Goal: Information Seeking & Learning: Learn about a topic

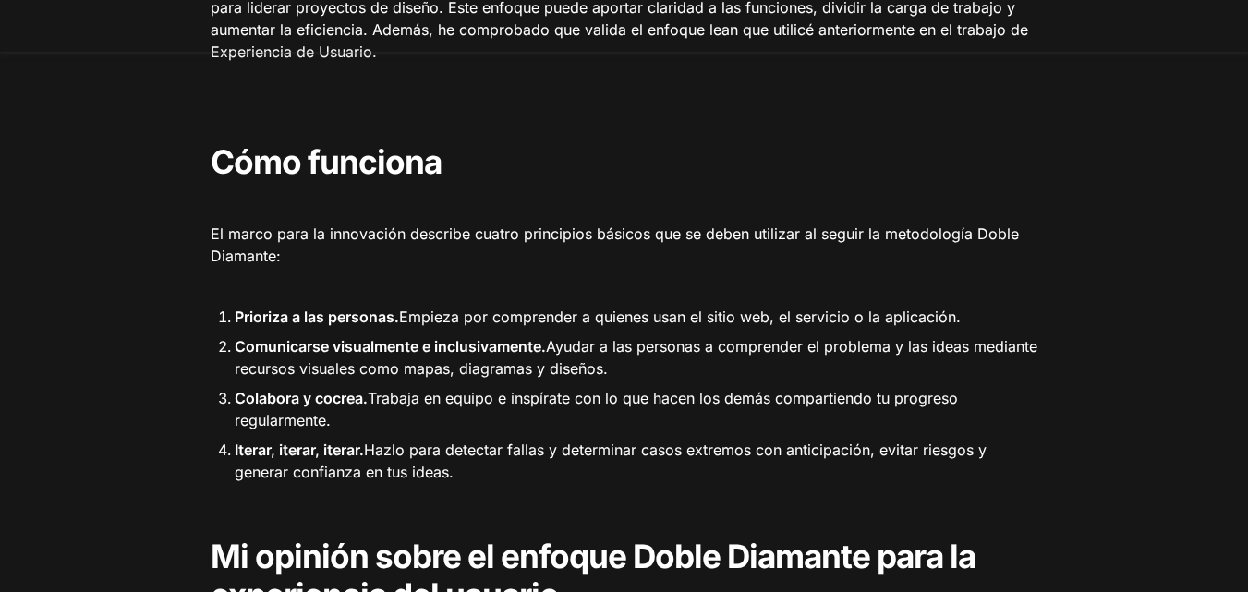
scroll to position [1276, 0]
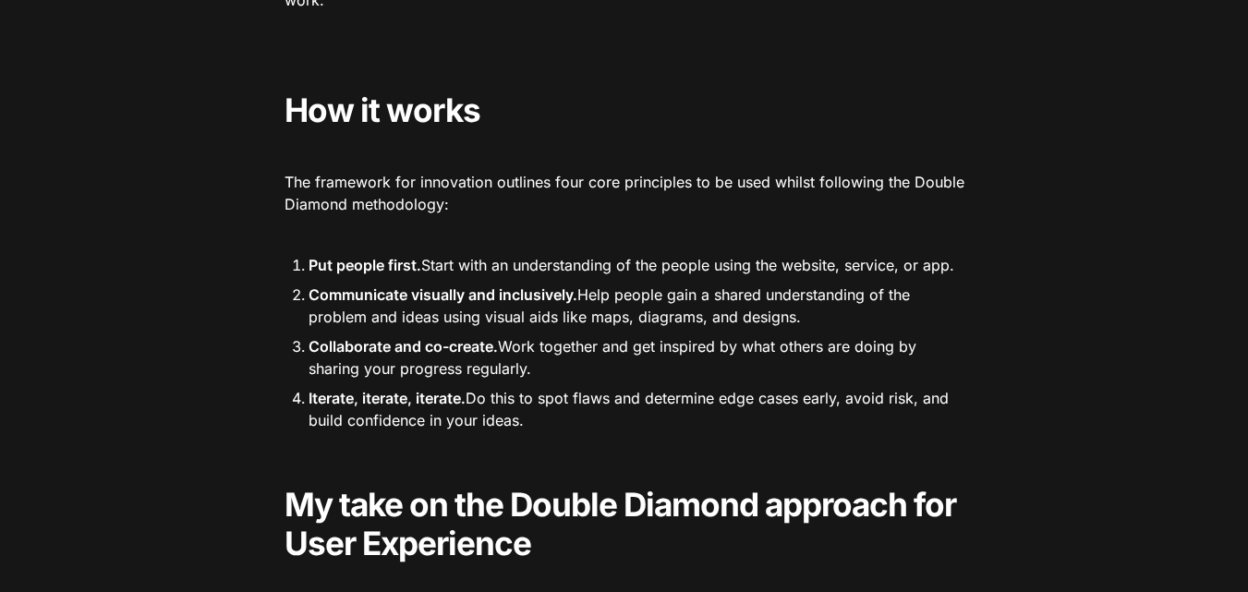
drag, startPoint x: 396, startPoint y: 320, endPoint x: 274, endPoint y: 318, distance: 122.0
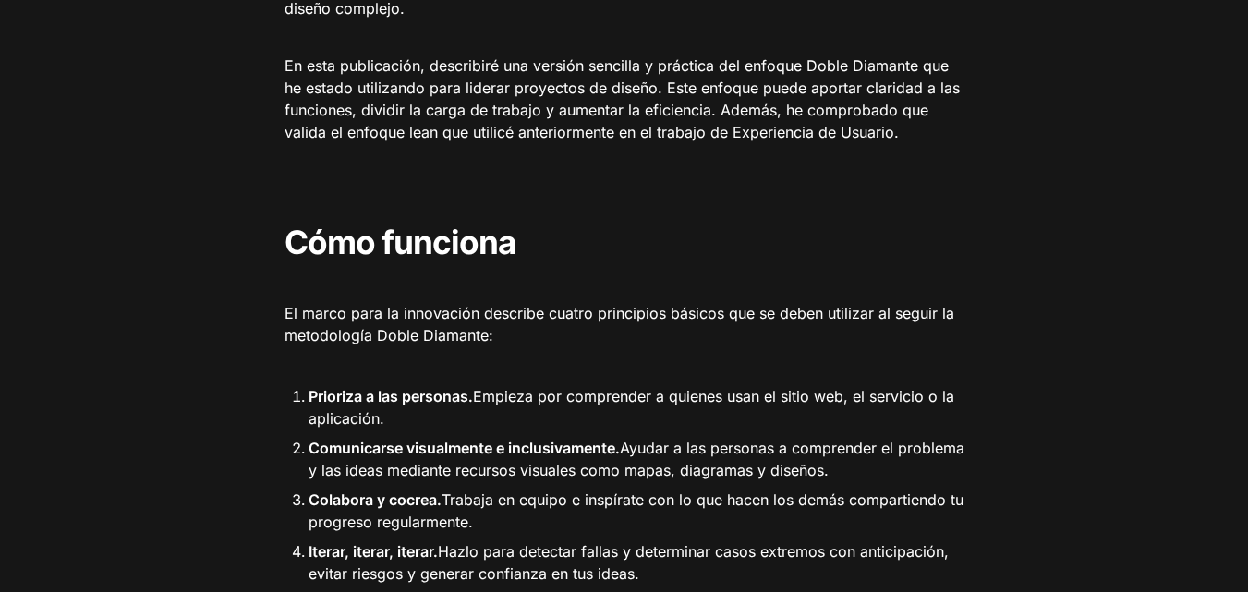
scroll to position [1228, 0]
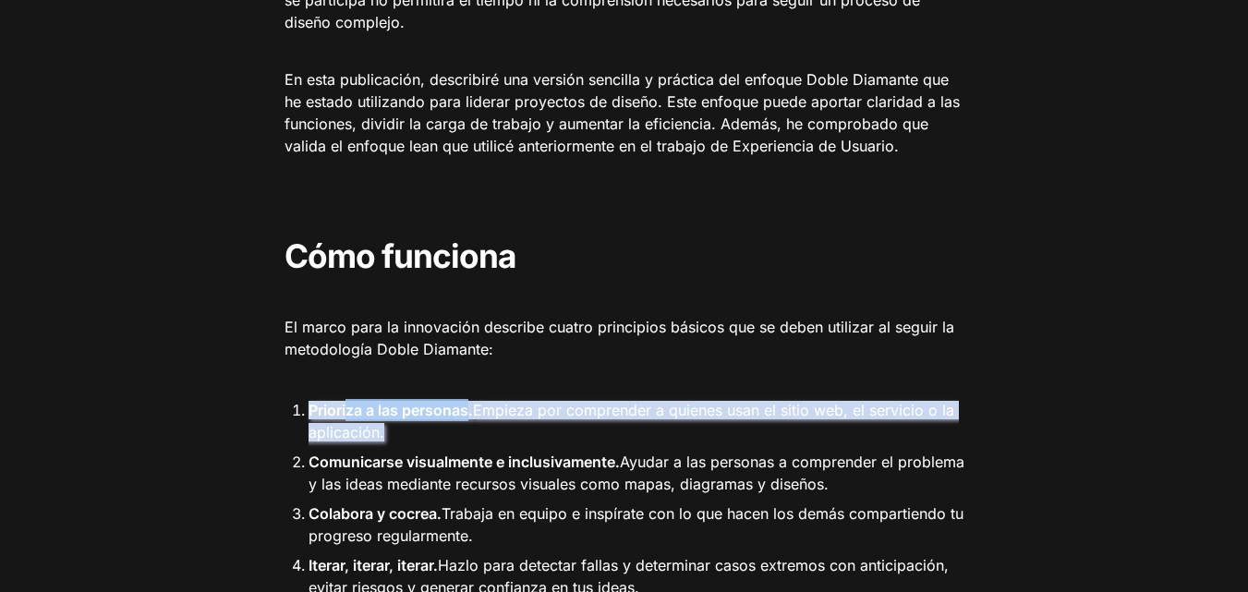
drag, startPoint x: 469, startPoint y: 357, endPoint x: 346, endPoint y: 358, distance: 122.9
click at [349, 401] on font "Prioriza a las personas." at bounding box center [391, 410] width 164 height 18
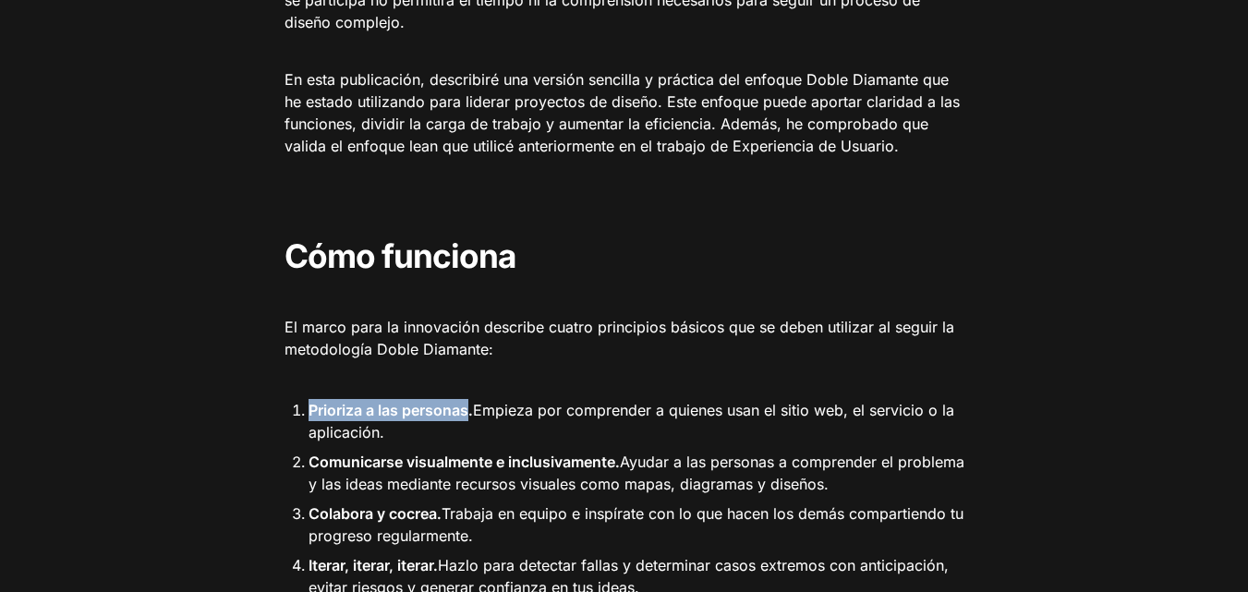
drag, startPoint x: 310, startPoint y: 356, endPoint x: 471, endPoint y: 360, distance: 160.8
click at [471, 401] on font "Prioriza a las personas." at bounding box center [391, 410] width 164 height 18
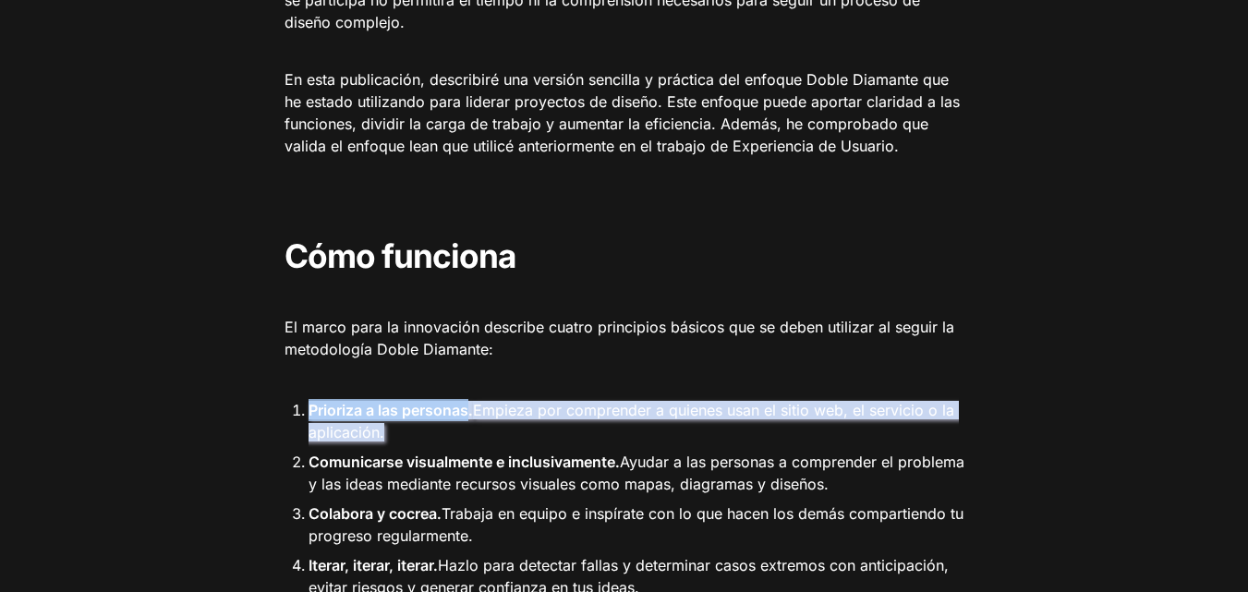
copy font "Prioriza a las personas"
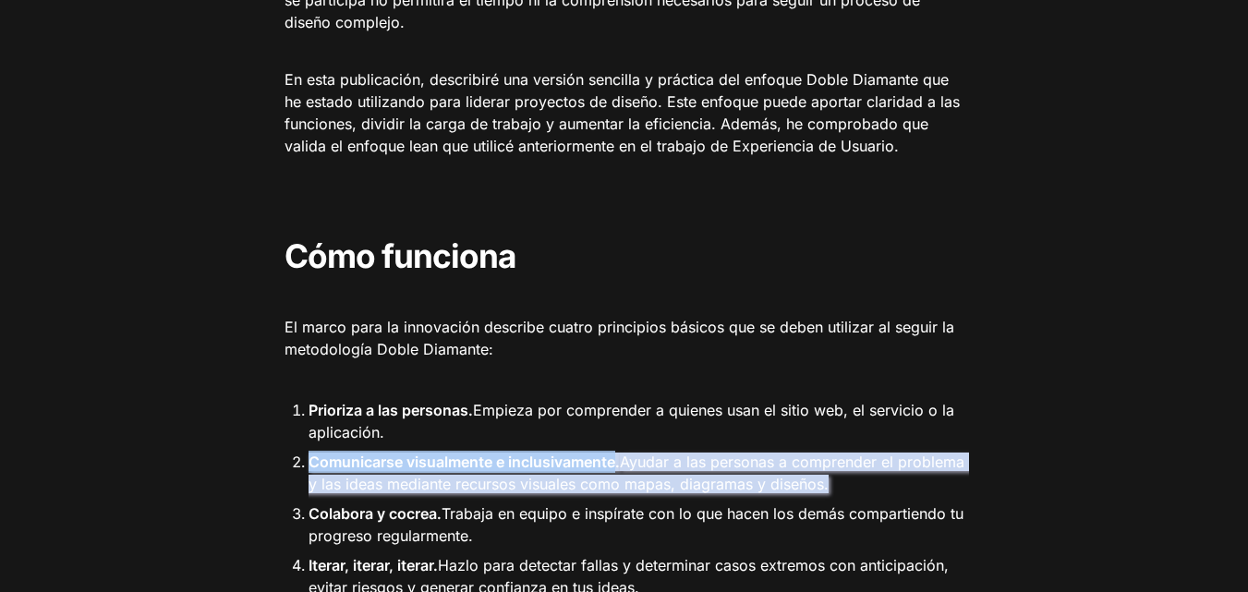
drag, startPoint x: 310, startPoint y: 406, endPoint x: 616, endPoint y: 408, distance: 305.8
click at [616, 453] on font "Comunicarse visualmente e inclusivamente." at bounding box center [464, 462] width 311 height 18
copy font "Comunicarse visualmente e inclusivamente"
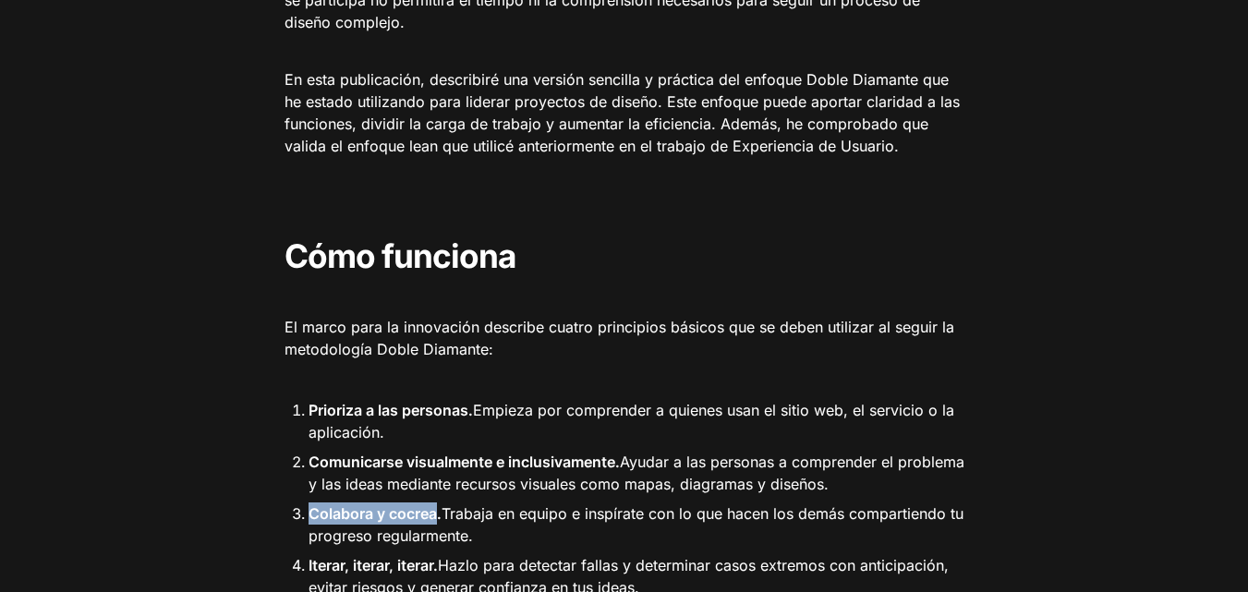
drag, startPoint x: 309, startPoint y: 461, endPoint x: 435, endPoint y: 462, distance: 125.6
click at [435, 504] on font "Colabora y cocrea." at bounding box center [375, 513] width 133 height 18
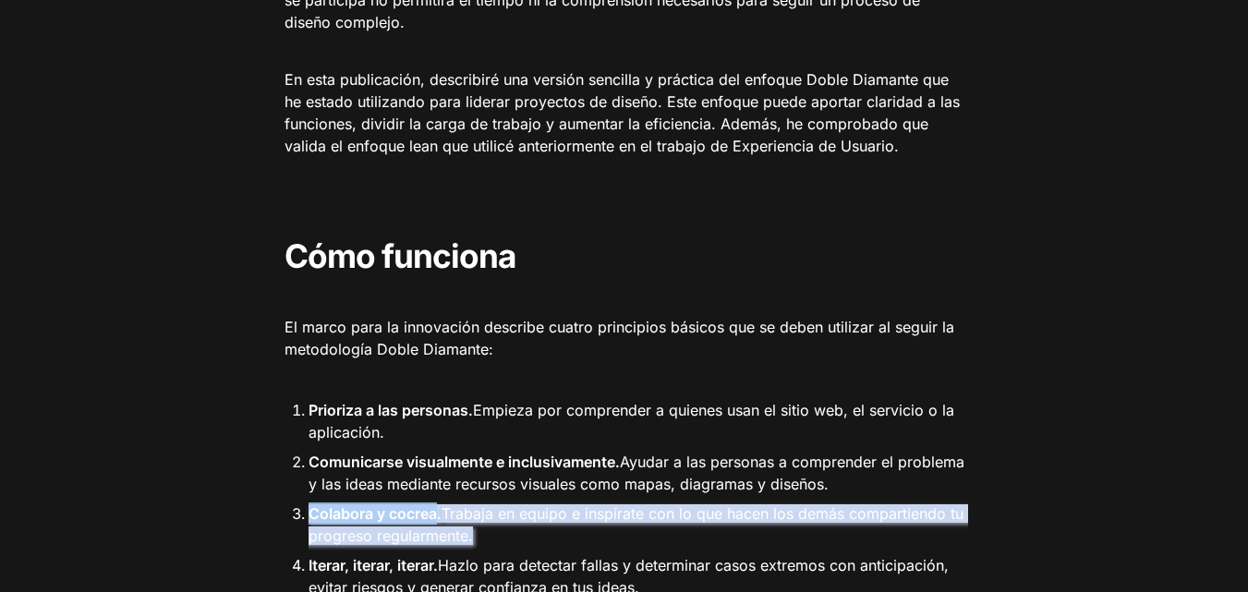
copy font "Colabora y cocrea"
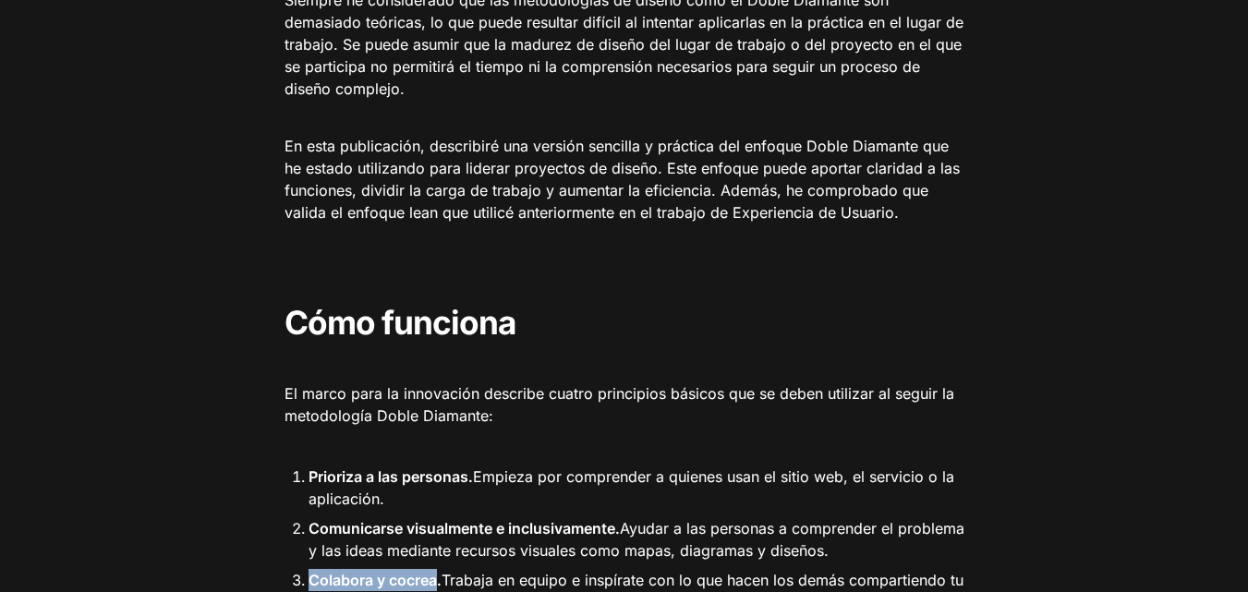
scroll to position [1413, 0]
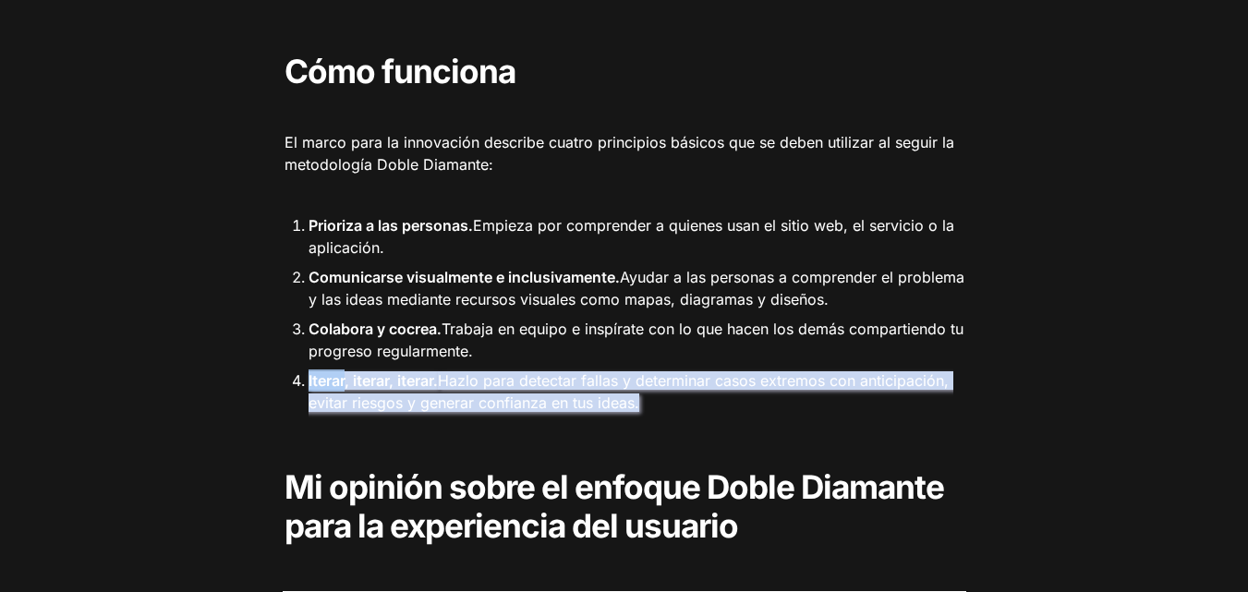
drag, startPoint x: 346, startPoint y: 330, endPoint x: 308, endPoint y: 322, distance: 39.5
click at [309, 367] on li "Iterar, iterar, iterar. Hazlo para detectar fallas y determinar casos extremos …" at bounding box center [638, 392] width 658 height 50
click at [703, 420] on div at bounding box center [625, 435] width 684 height 30
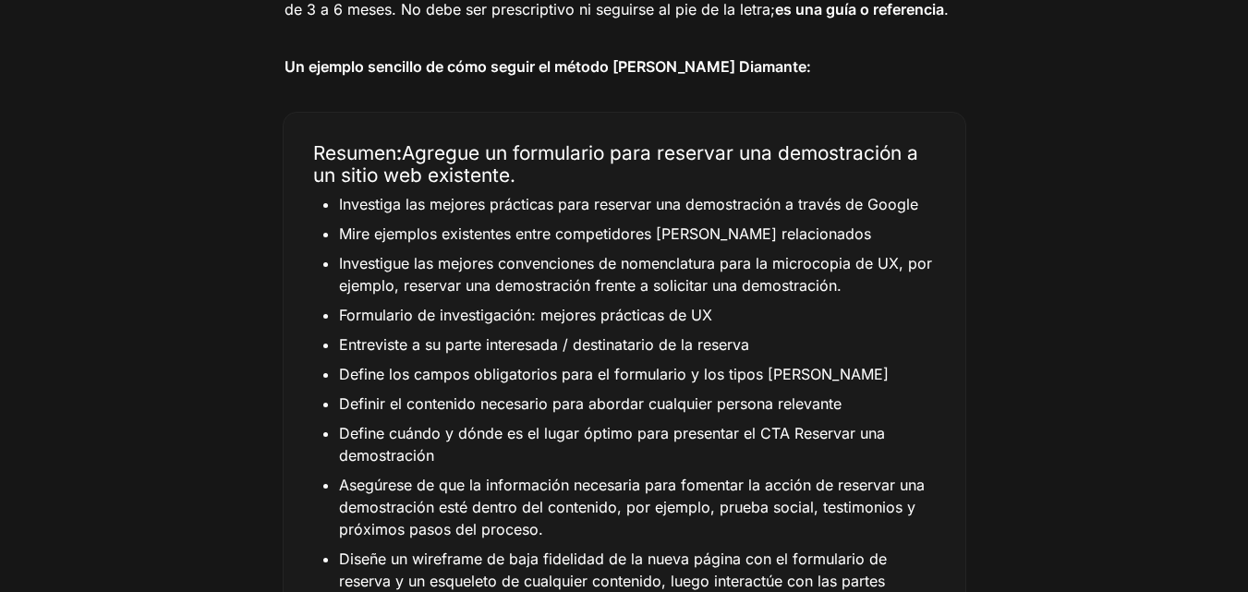
scroll to position [7880, 0]
